Goal: Task Accomplishment & Management: Use online tool/utility

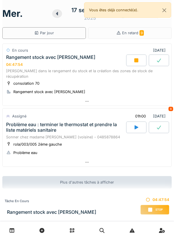
click at [133, 60] on icon at bounding box center [136, 60] width 6 height 5
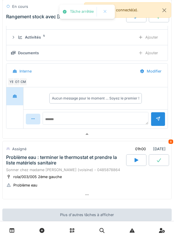
scroll to position [100, 0]
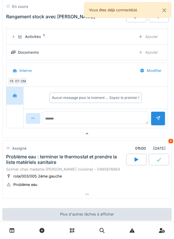
click at [134, 130] on div at bounding box center [87, 133] width 169 height 8
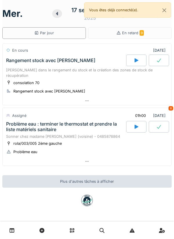
scroll to position [0, 0]
click at [94, 157] on div at bounding box center [87, 161] width 169 height 8
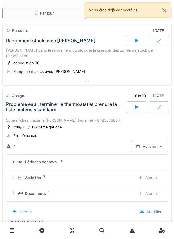
scroll to position [79, 0]
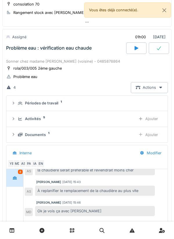
click at [106, 117] on div "Activités 5 Ajouter" at bounding box center [87, 118] width 152 height 11
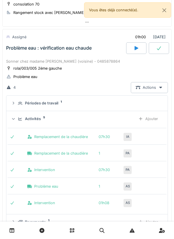
click at [20, 116] on div "Activités 5" at bounding box center [74, 119] width 113 height 6
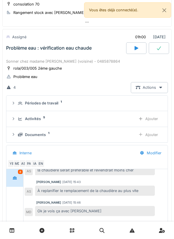
click at [22, 133] on icon at bounding box center [20, 134] width 5 height 3
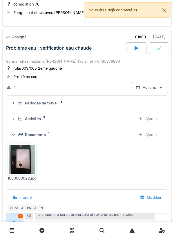
click at [26, 129] on div "Documents 1 Ajouter" at bounding box center [87, 134] width 152 height 11
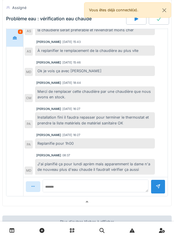
scroll to position [230, 0]
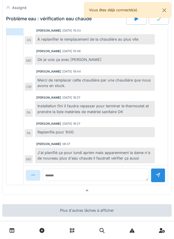
click at [21, 186] on div at bounding box center [87, 190] width 169 height 8
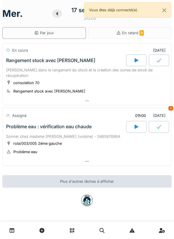
scroll to position [0, 0]
click at [116, 111] on div "Assigné 01h00 [DATE] 8" at bounding box center [87, 115] width 162 height 11
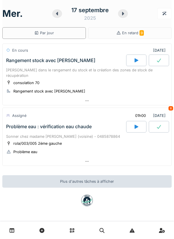
click at [132, 121] on div at bounding box center [136, 127] width 20 height 12
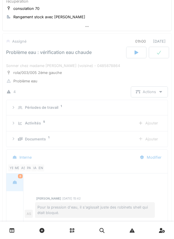
scroll to position [81, 0]
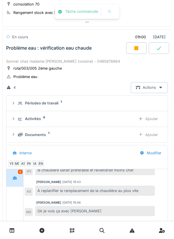
click at [144, 113] on div "Ajouter" at bounding box center [148, 118] width 30 height 11
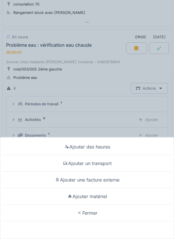
click at [133, 163] on div "Ajouter un transport" at bounding box center [86, 163] width 171 height 17
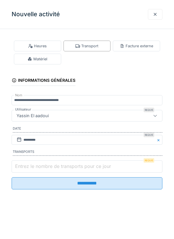
click at [132, 168] on input "Entrez le nombre de transports pour ce jour" at bounding box center [87, 166] width 151 height 12
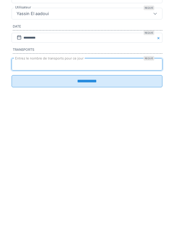
type input "*"
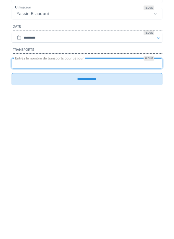
click at [121, 186] on input "**********" at bounding box center [87, 181] width 151 height 12
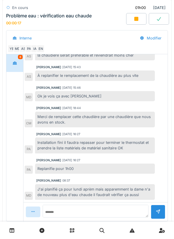
scroll to position [321, 0]
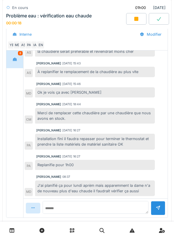
click at [120, 219] on div at bounding box center [87, 223] width 169 height 8
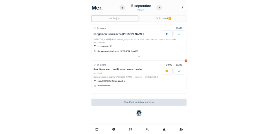
scroll to position [0, 0]
